Goal: Information Seeking & Learning: Understand process/instructions

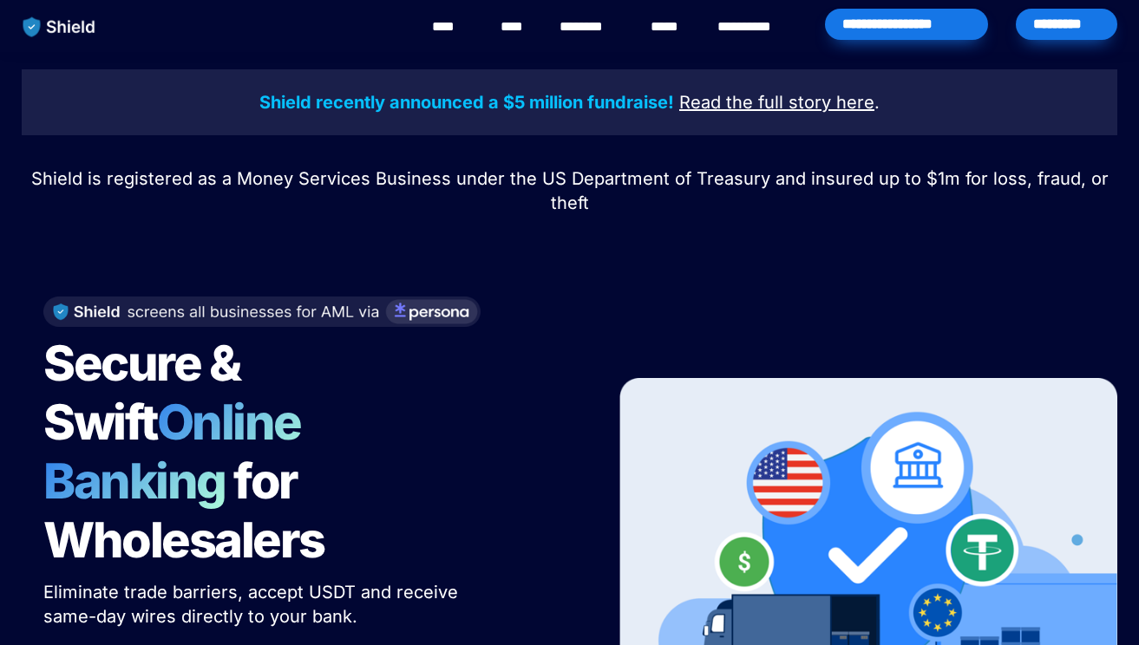
click at [63, 19] on img "main navigation" at bounding box center [59, 27] width 89 height 36
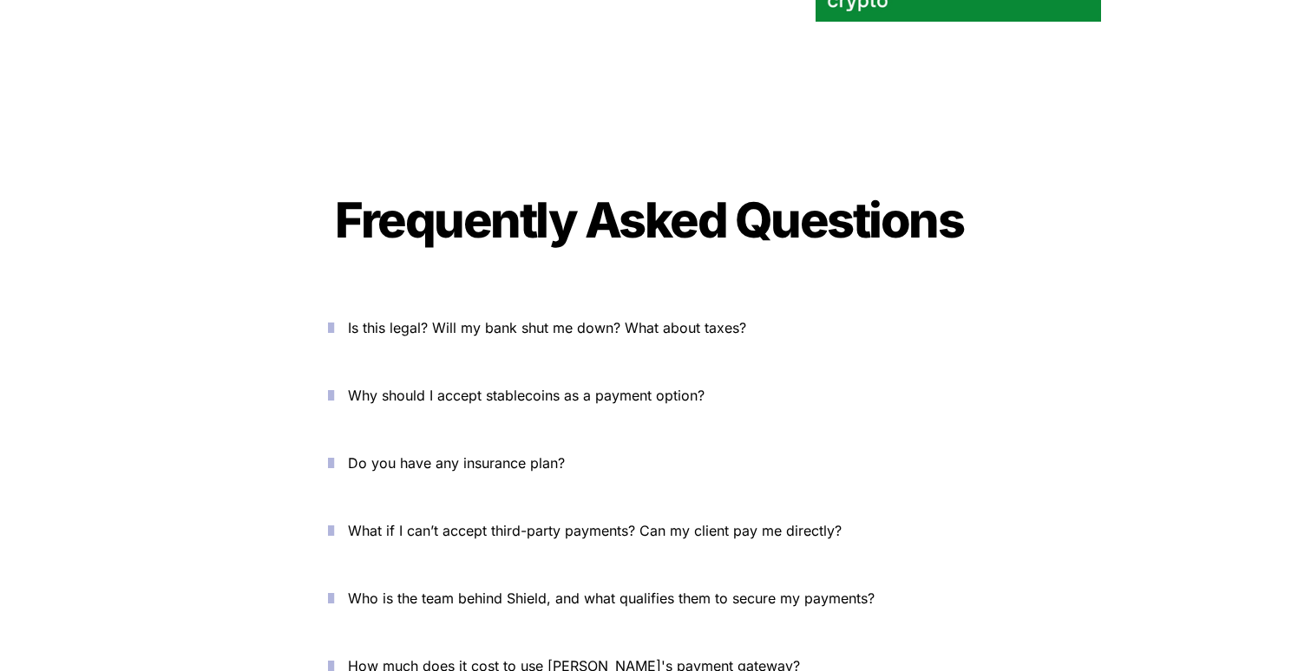
scroll to position [5854, 0]
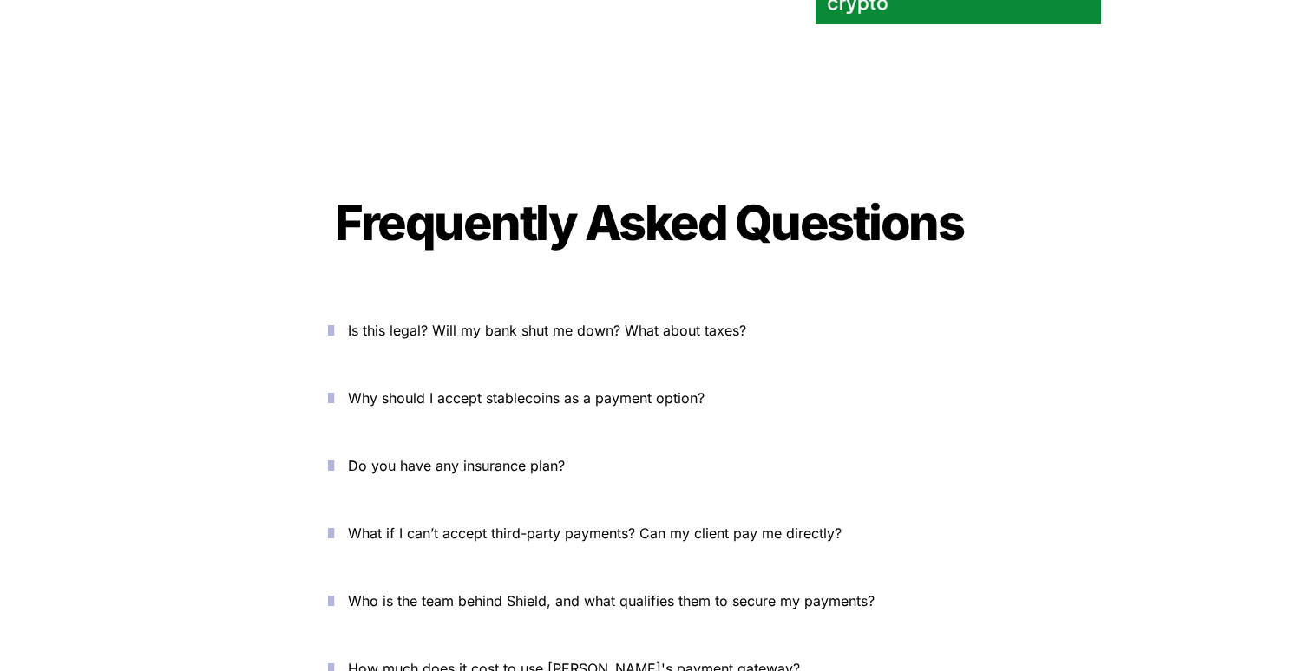
click at [334, 320] on icon "button" at bounding box center [331, 330] width 6 height 21
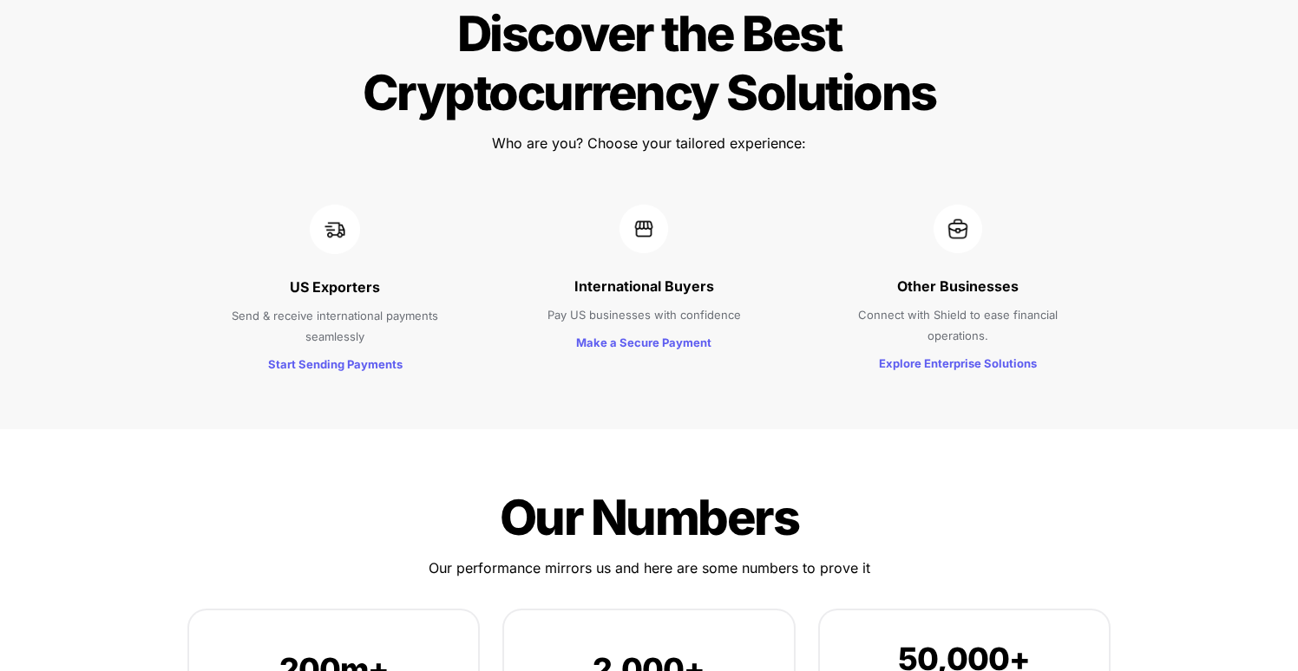
scroll to position [1833, 0]
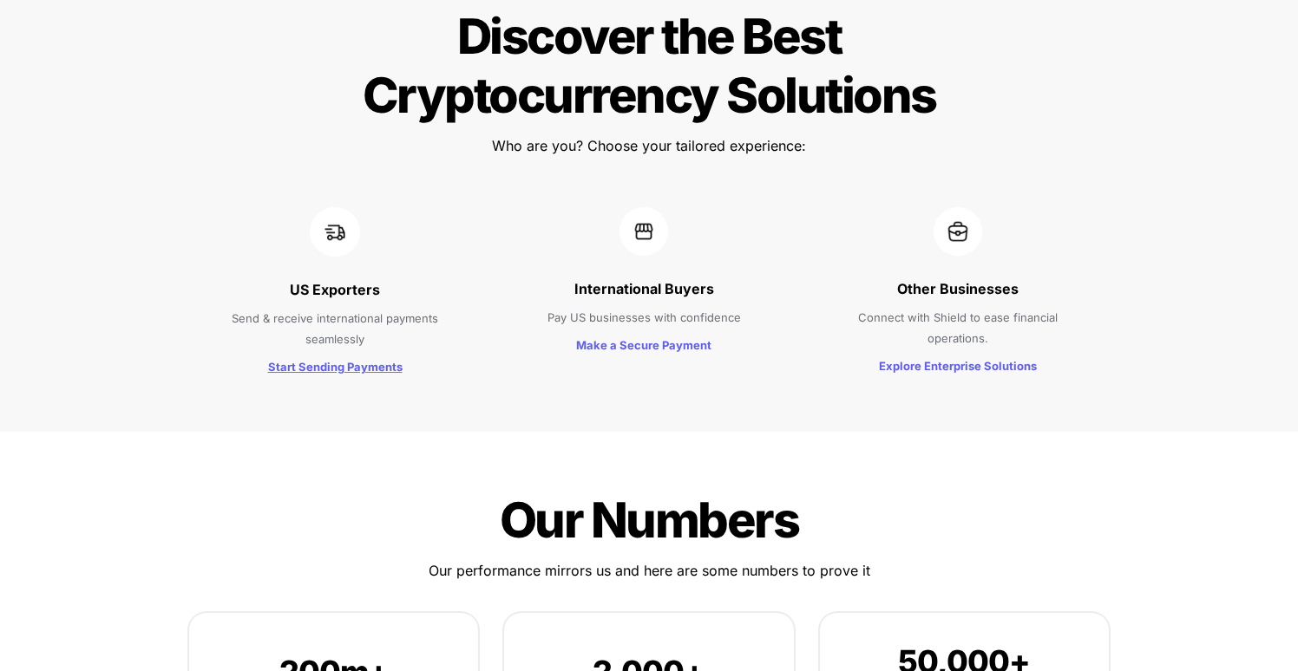
click at [360, 360] on strong "Start Sending Payments" at bounding box center [335, 367] width 134 height 14
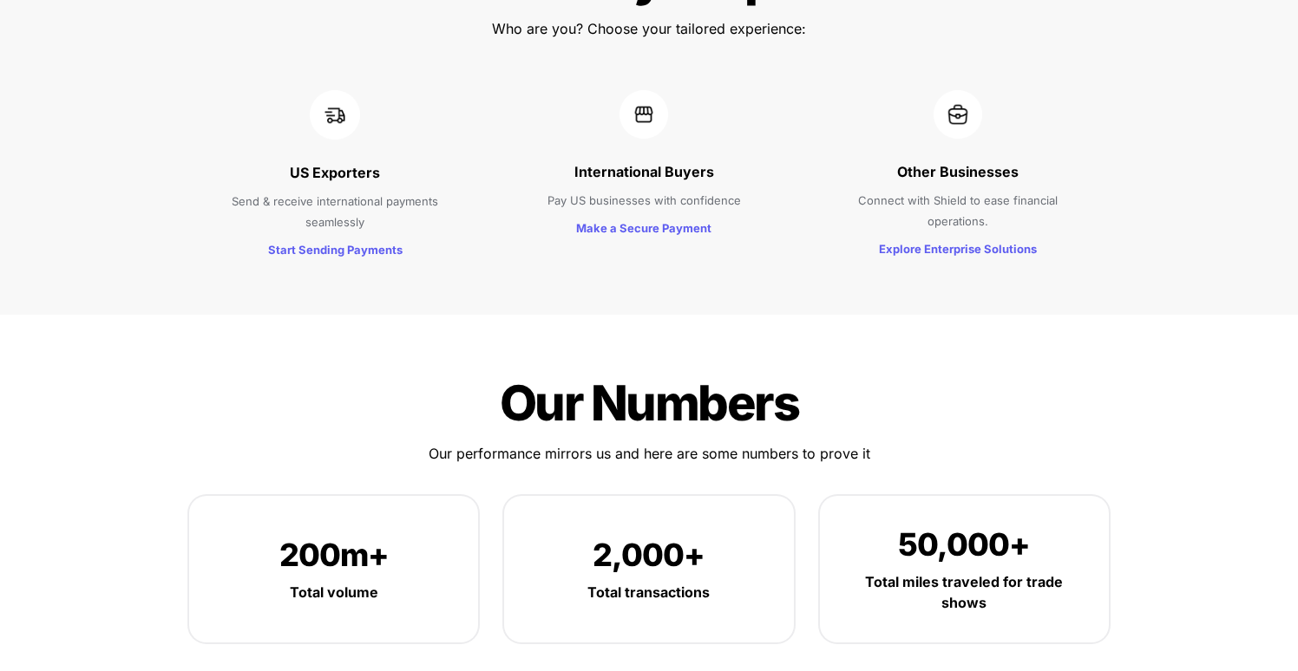
scroll to position [1833, 0]
click at [340, 89] on img at bounding box center [334, 113] width 49 height 49
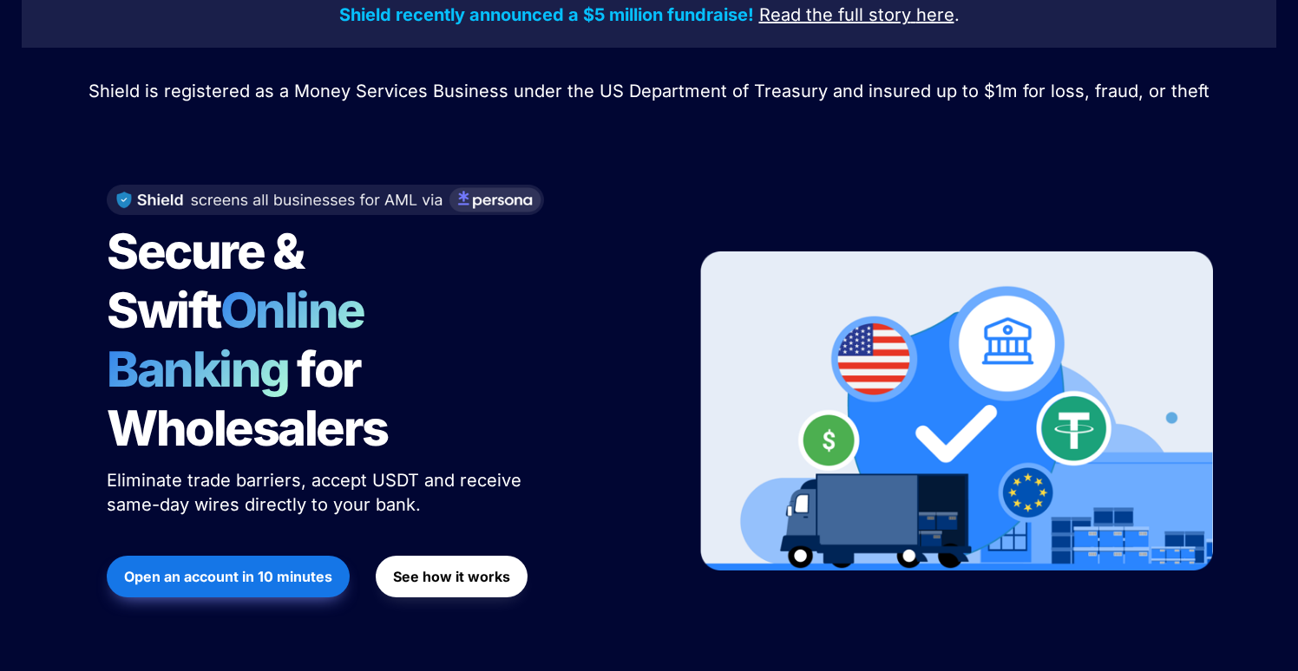
scroll to position [127, 0]
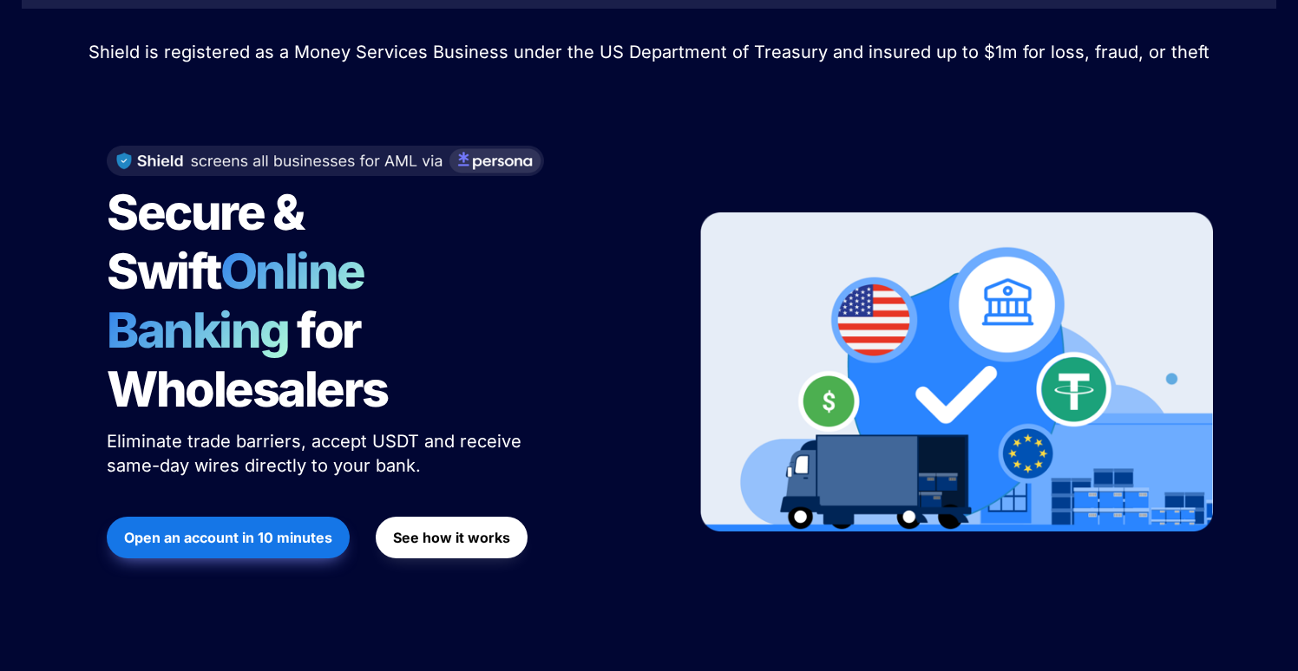
click at [469, 529] on strong "See how it works" at bounding box center [451, 537] width 117 height 17
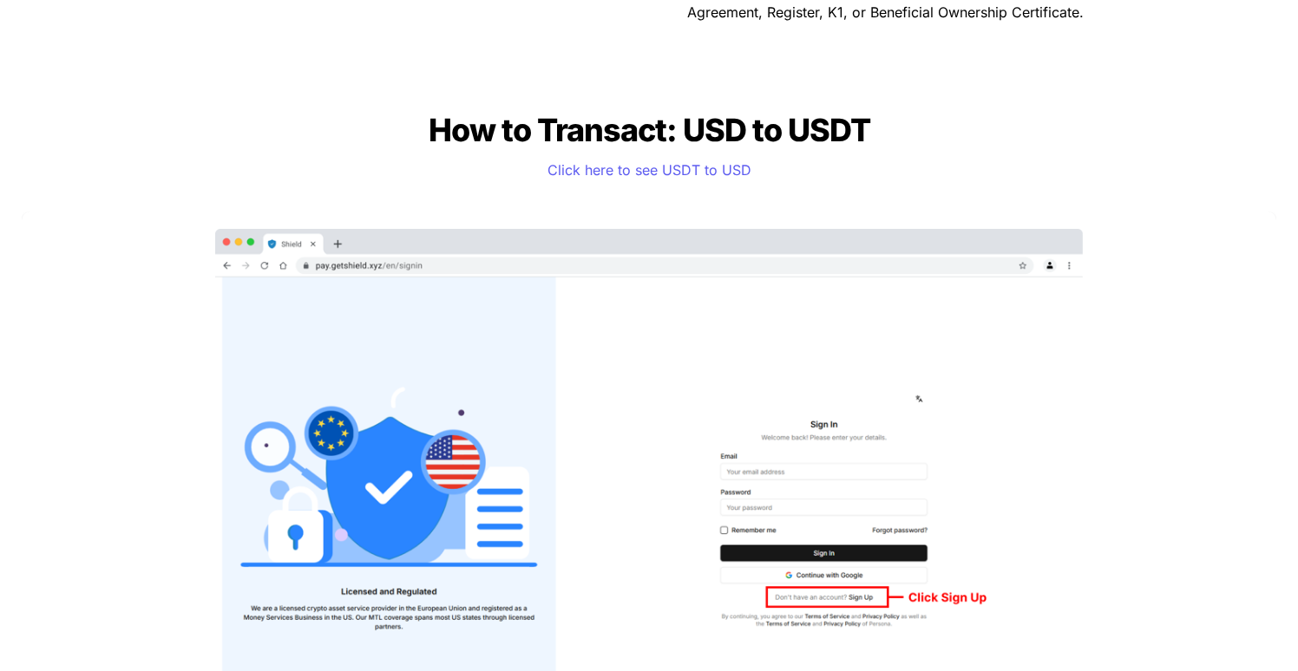
scroll to position [1420, 0]
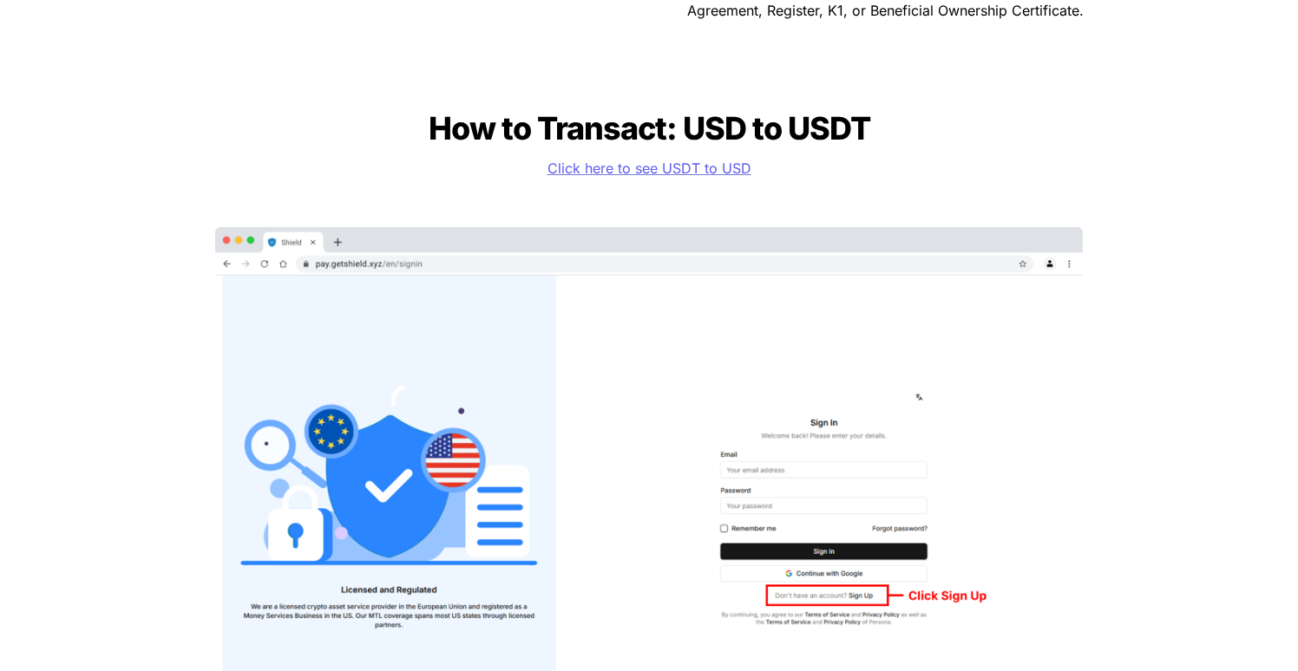
click at [614, 170] on span "Click here to see USDT to USD" at bounding box center [649, 168] width 204 height 17
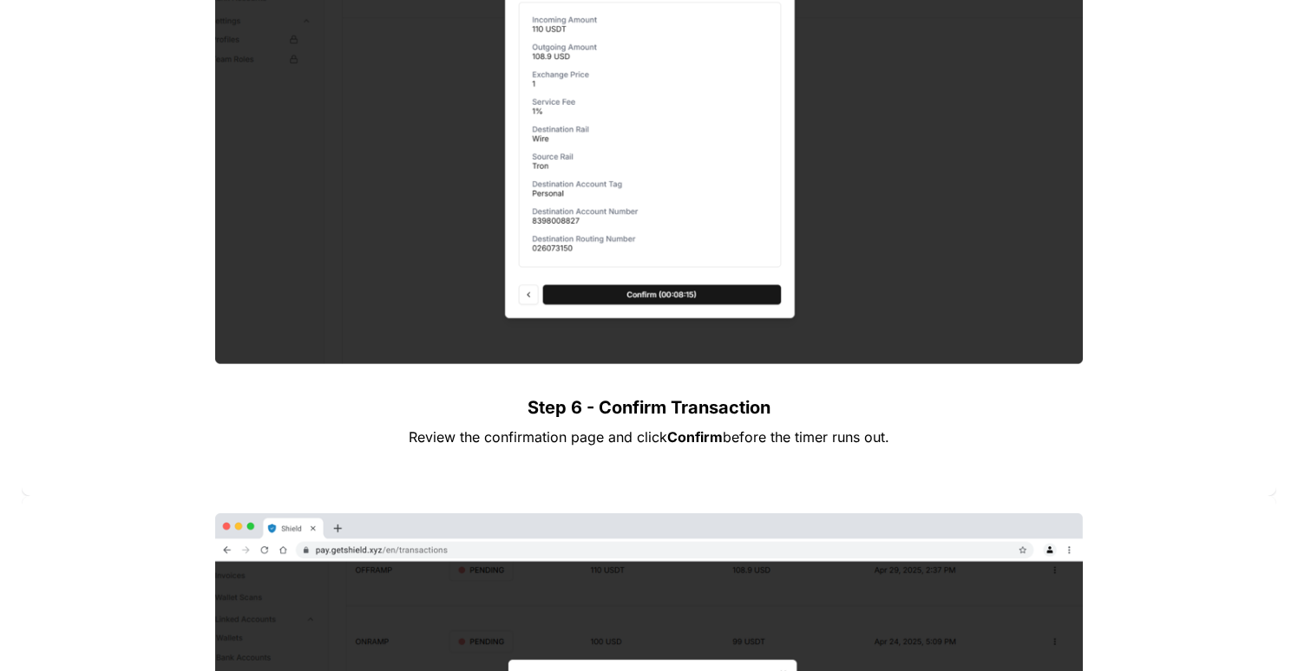
scroll to position [3537, 0]
